Goal: Transaction & Acquisition: Purchase product/service

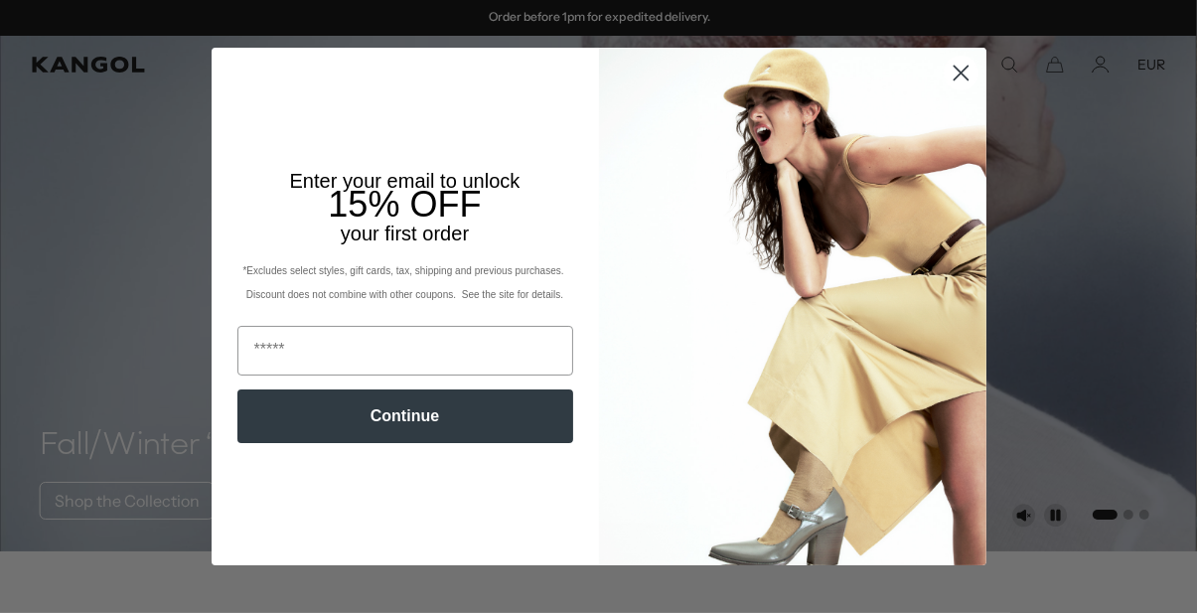
click at [954, 66] on circle "Close dialog" at bounding box center [960, 73] width 33 height 33
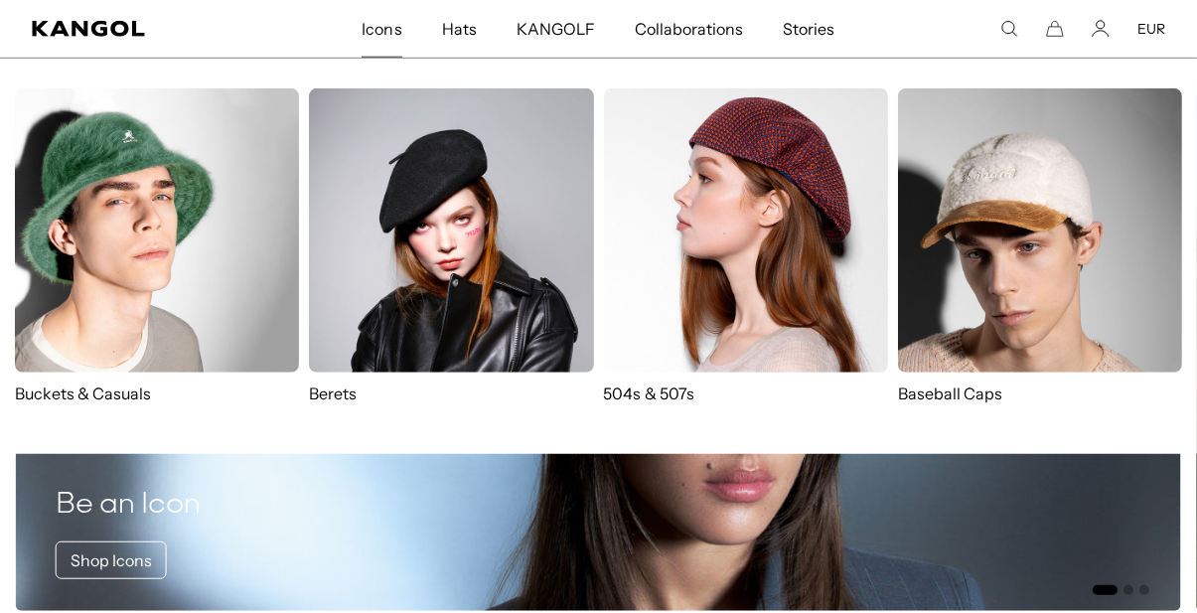
click at [376, 40] on span "Icons" at bounding box center [382, 29] width 40 height 58
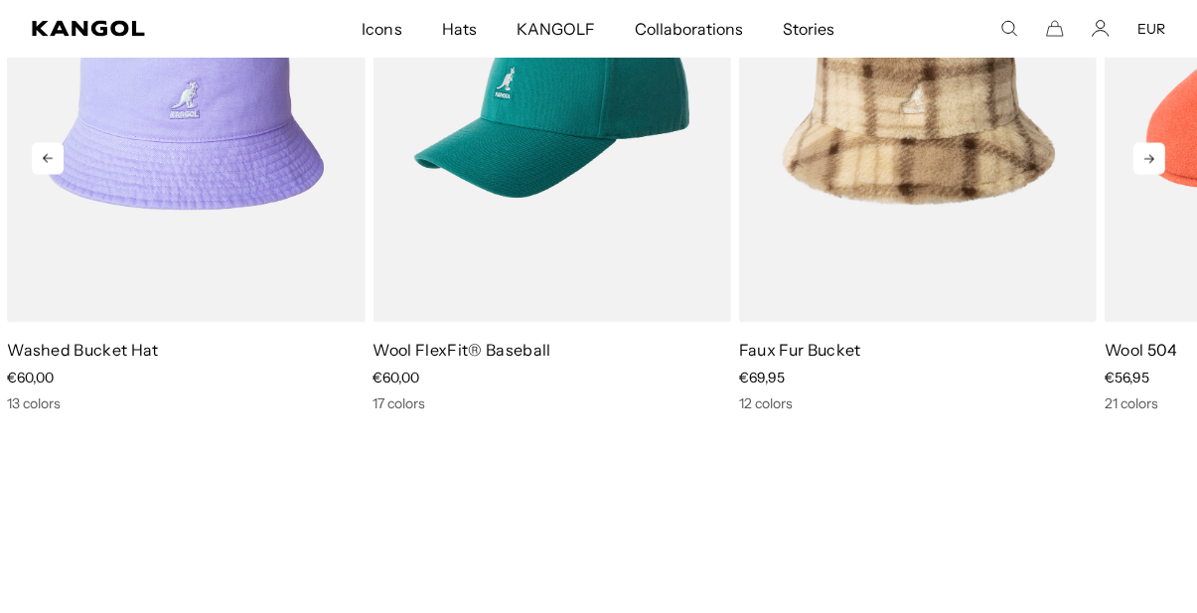
click at [0, 0] on img "1 of 10" at bounding box center [0, 0] width 0 height 0
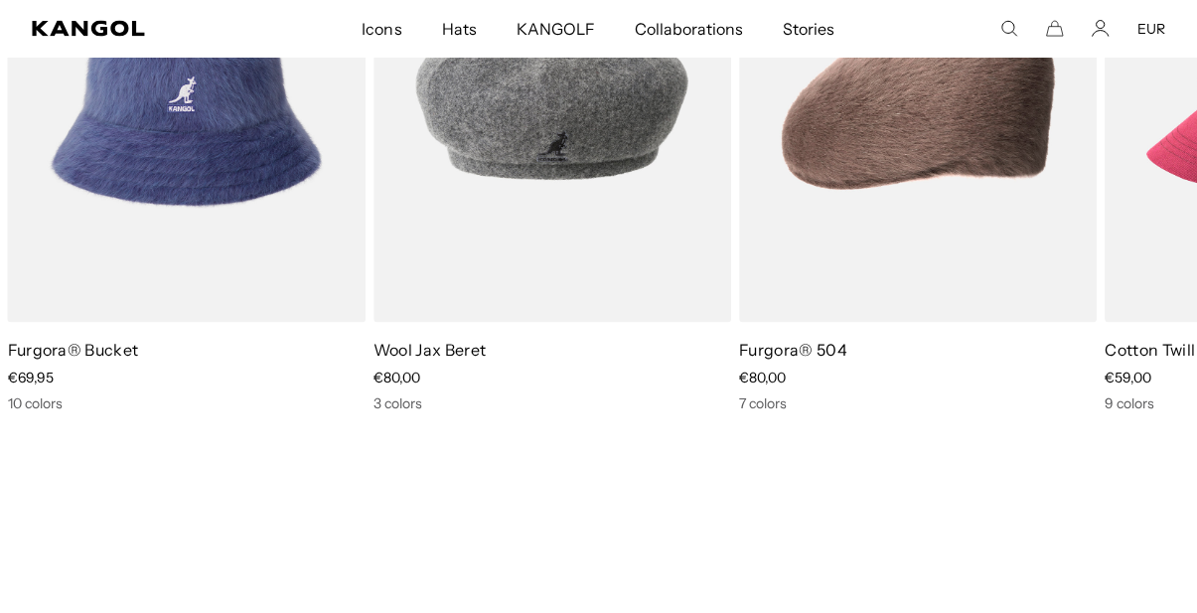
scroll to position [0, 408]
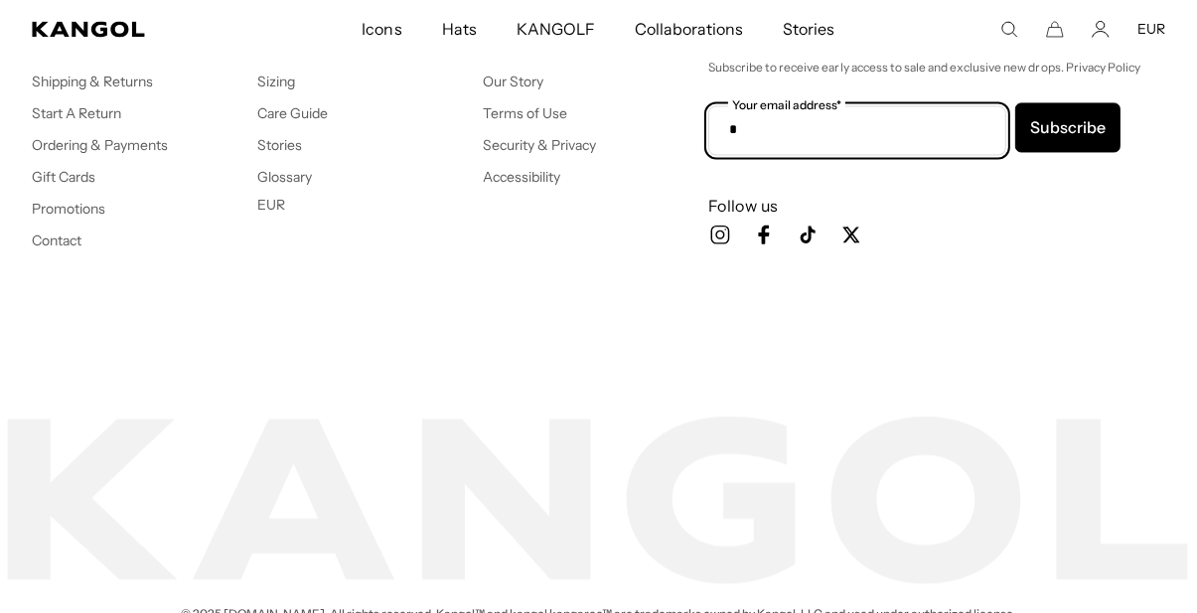
scroll to position [0, 408]
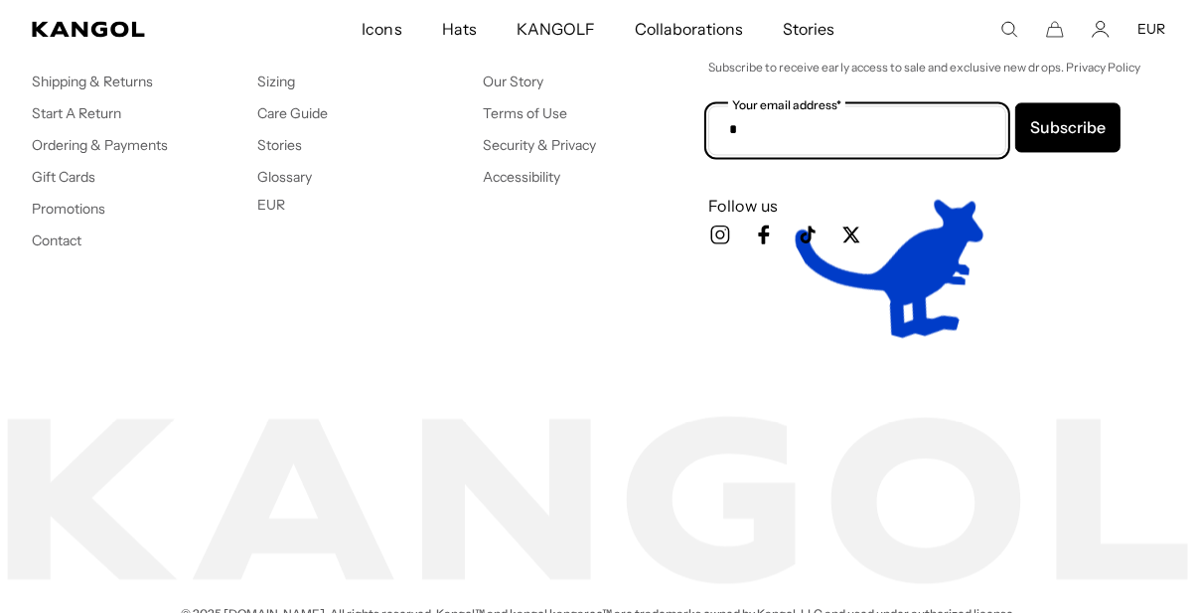
type input "*"
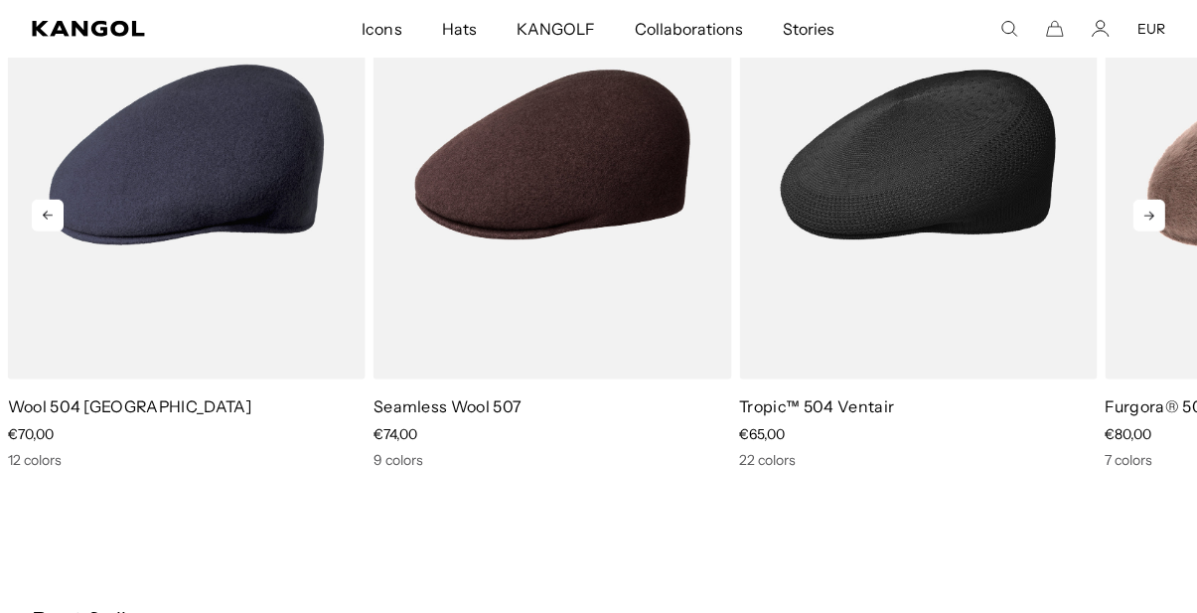
scroll to position [1304, 0]
